Goal: Submit feedback/report problem

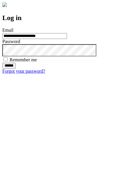
click at [16, 69] on input "******" at bounding box center [8, 66] width 13 height 6
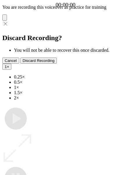
type input "**********"
